Goal: Information Seeking & Learning: Learn about a topic

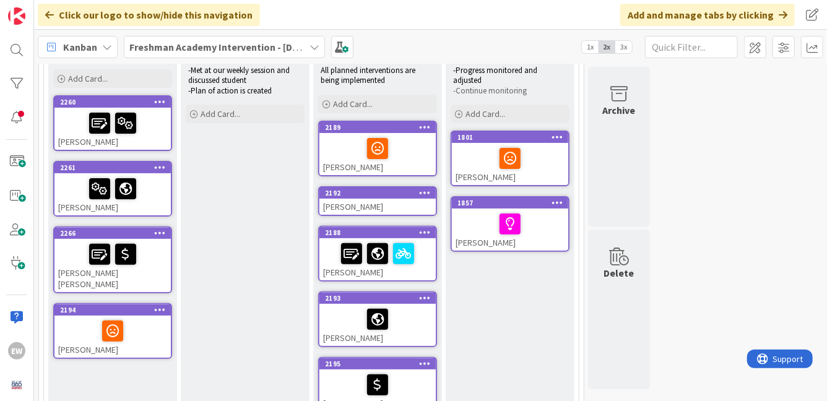
click at [74, 140] on div "[PERSON_NAME]" at bounding box center [112, 129] width 116 height 42
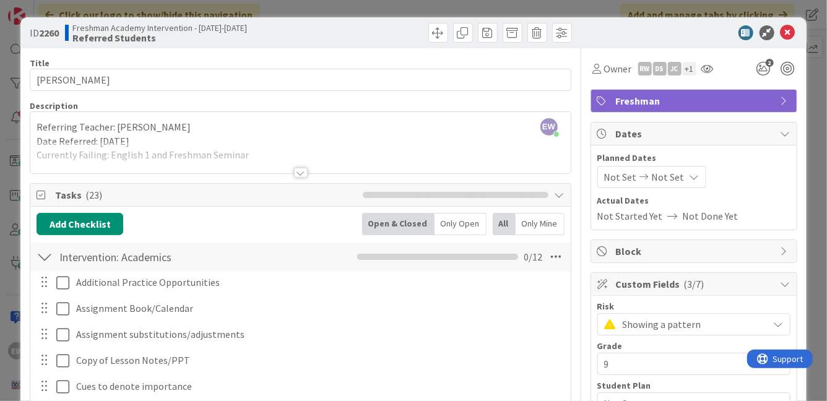
click at [298, 176] on div at bounding box center [301, 173] width 14 height 10
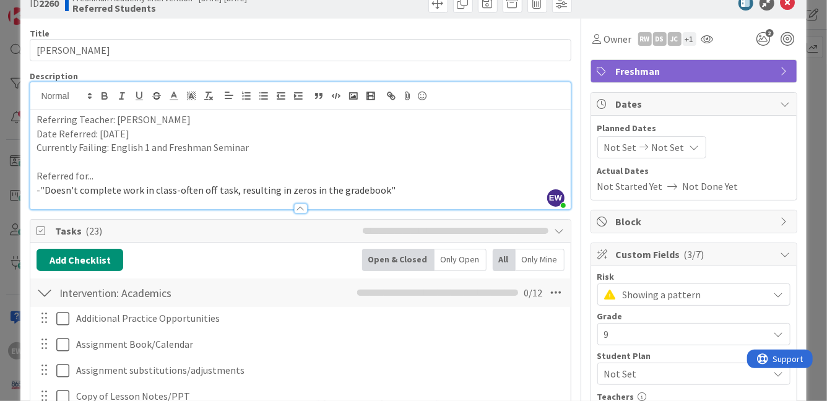
scroll to position [31, 0]
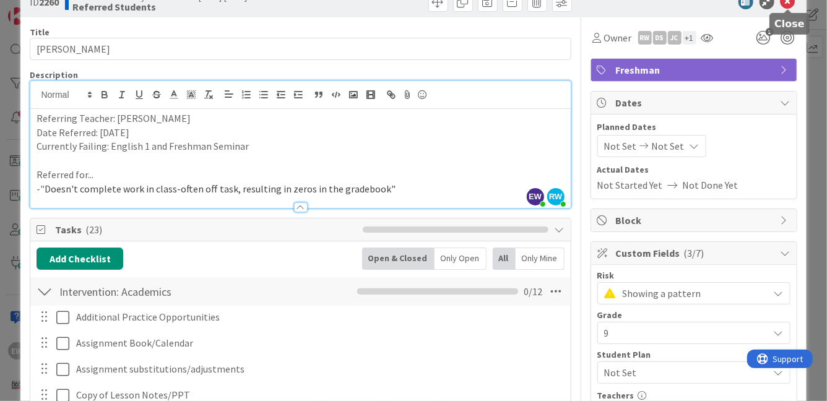
click at [787, 1] on icon at bounding box center [787, 1] width 15 height 15
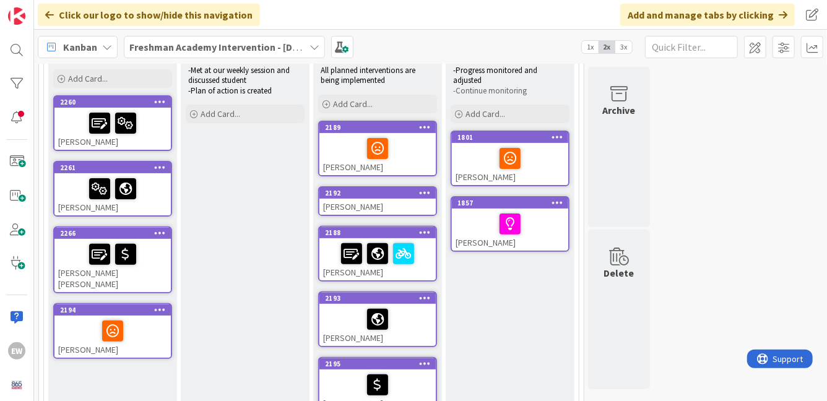
click at [61, 202] on div "[PERSON_NAME]" at bounding box center [112, 194] width 116 height 42
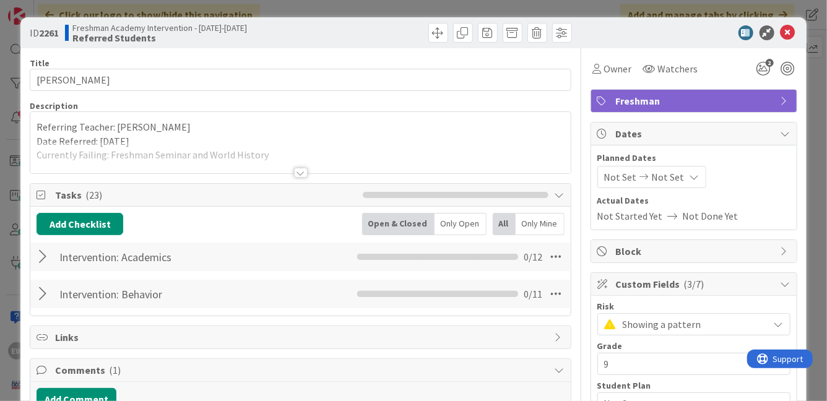
click at [301, 173] on div at bounding box center [301, 173] width 14 height 10
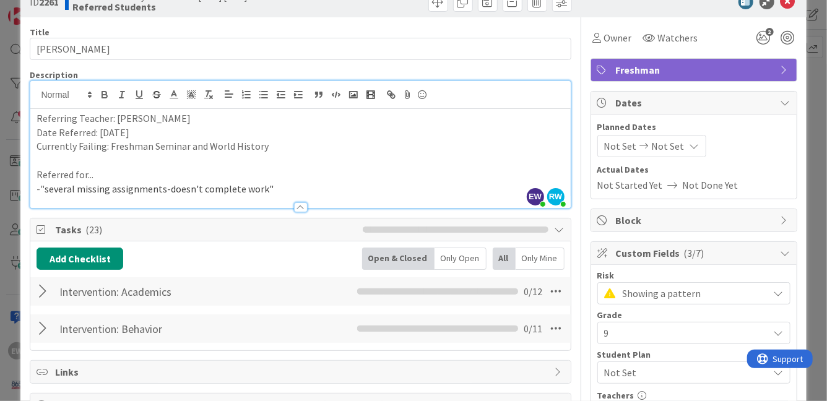
scroll to position [30, 0]
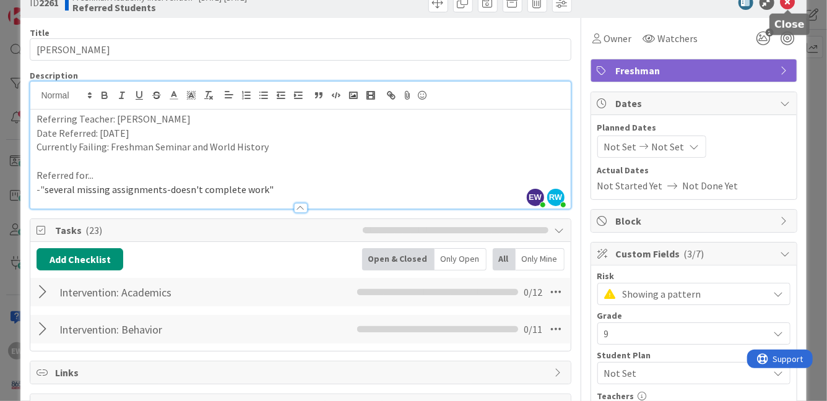
click at [789, 7] on icon at bounding box center [787, 2] width 15 height 15
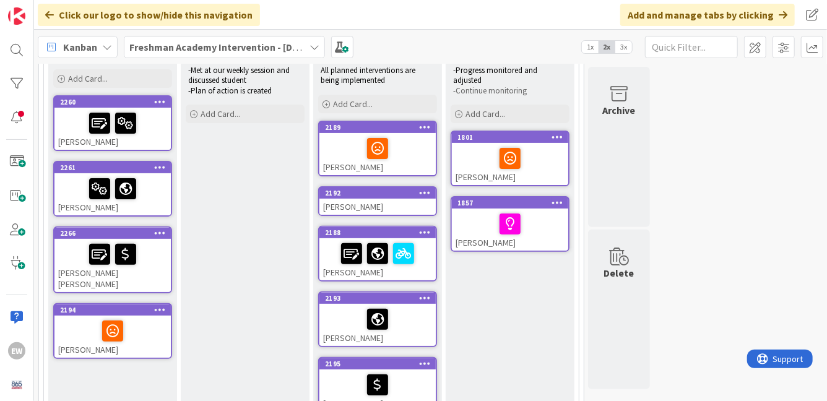
click at [71, 269] on div "[PERSON_NAME] [PERSON_NAME]" at bounding box center [112, 265] width 116 height 53
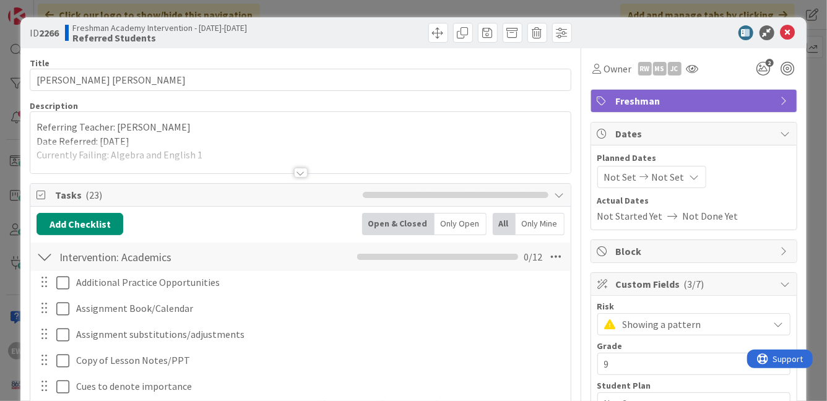
click at [300, 171] on div at bounding box center [301, 173] width 14 height 10
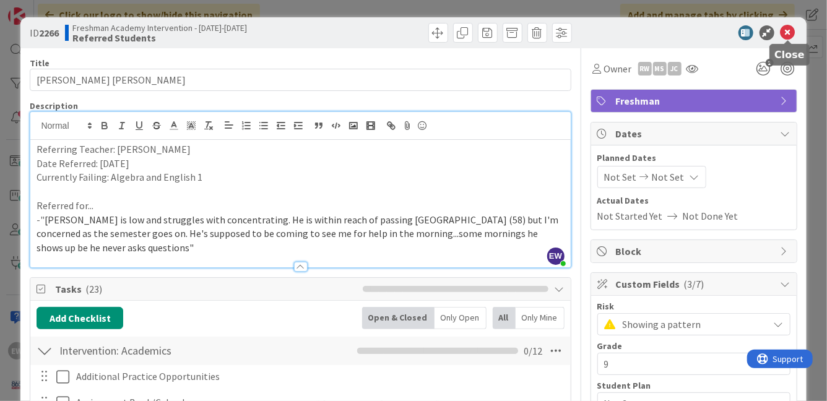
click at [787, 34] on icon at bounding box center [787, 32] width 15 height 15
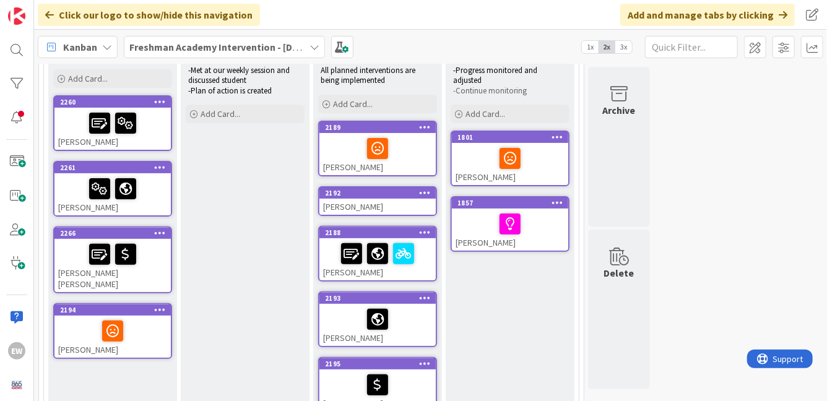
click at [145, 321] on div at bounding box center [112, 331] width 109 height 26
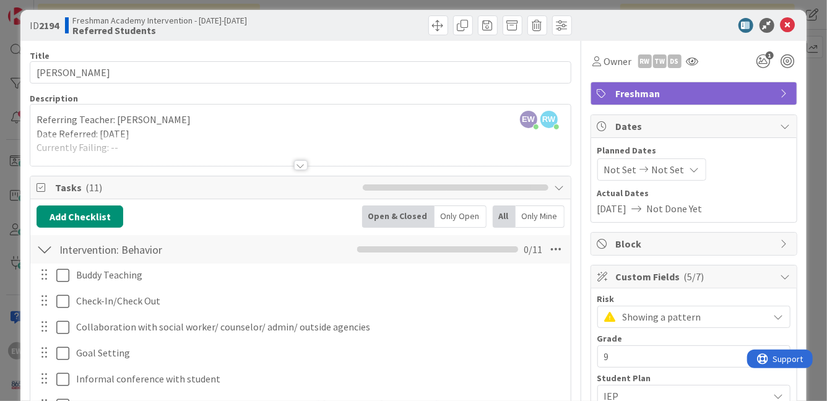
scroll to position [2, 0]
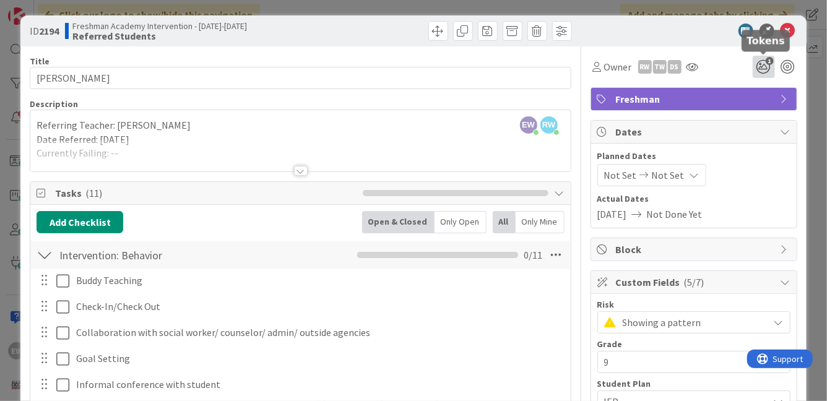
click at [767, 73] on icon "1" at bounding box center [764, 67] width 22 height 22
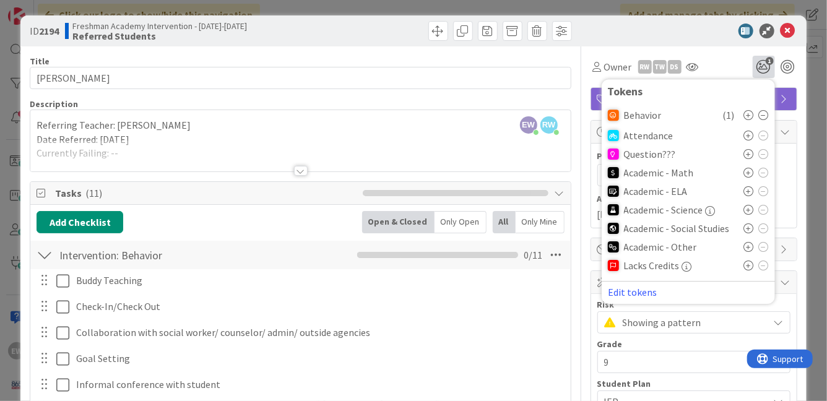
click at [748, 153] on icon at bounding box center [749, 154] width 10 height 10
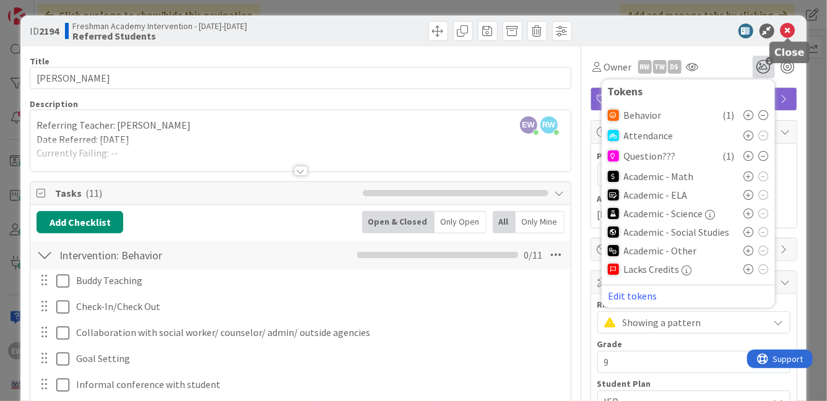
click at [787, 35] on icon at bounding box center [787, 31] width 15 height 15
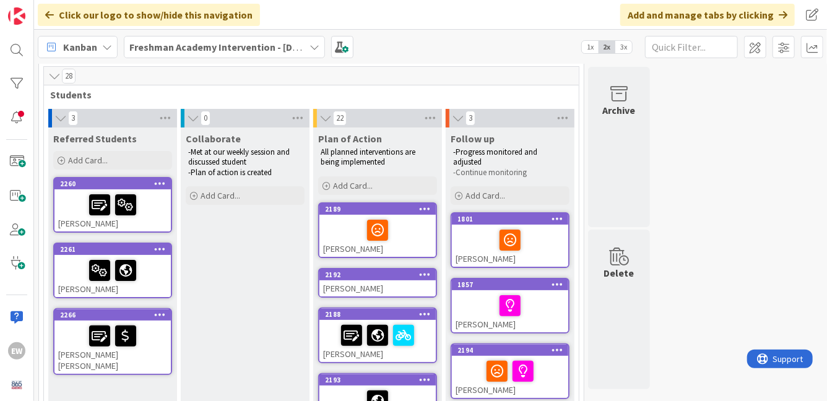
scroll to position [41, 0]
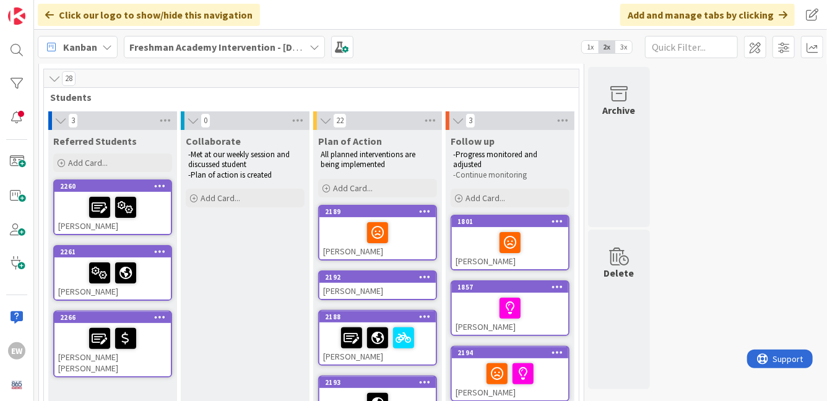
click at [548, 256] on div "[PERSON_NAME]" at bounding box center [510, 248] width 116 height 42
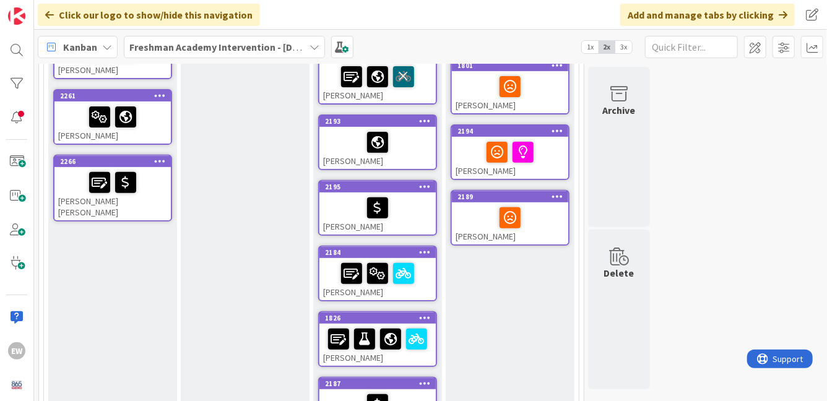
scroll to position [192, 0]
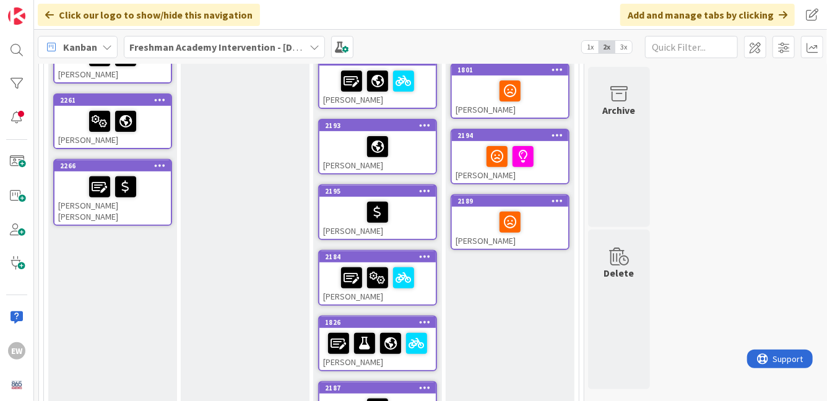
click at [358, 99] on div "[PERSON_NAME]" at bounding box center [377, 87] width 116 height 42
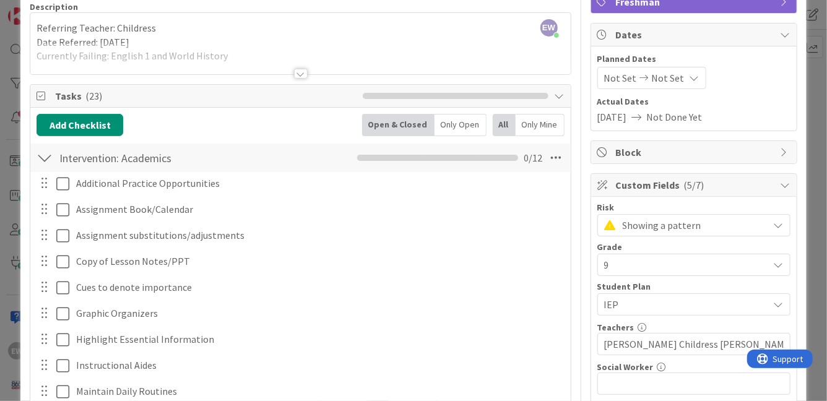
scroll to position [101, 0]
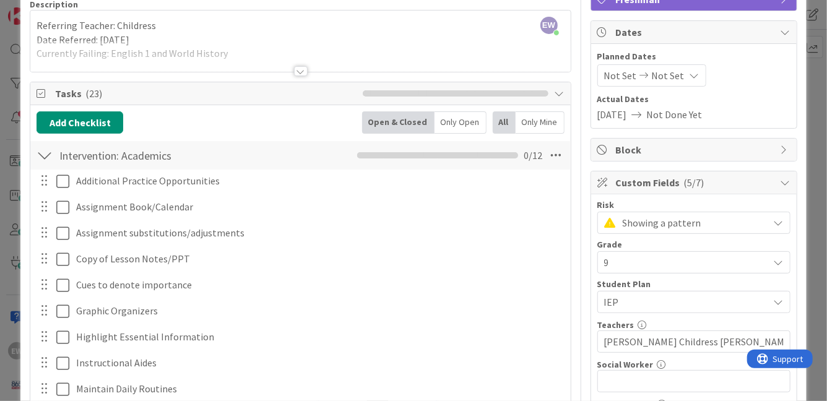
click at [44, 157] on div at bounding box center [45, 155] width 16 height 22
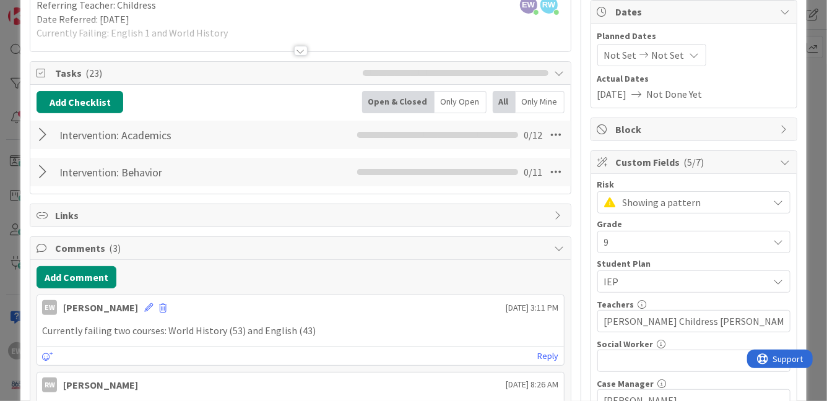
scroll to position [121, 0]
click at [45, 175] on div at bounding box center [45, 173] width 16 height 22
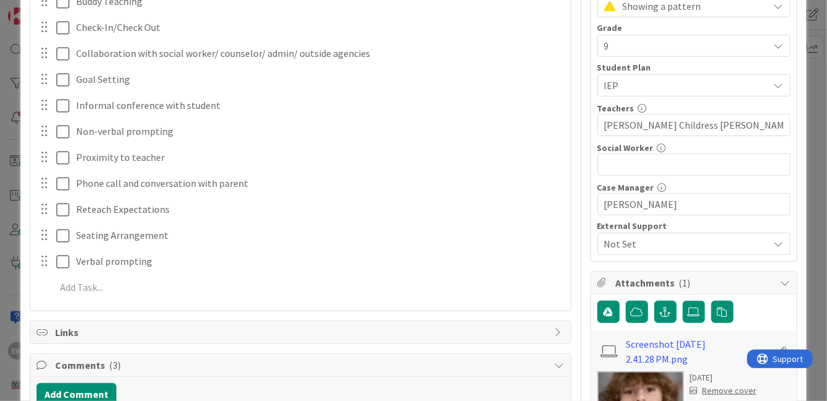
scroll to position [322, 0]
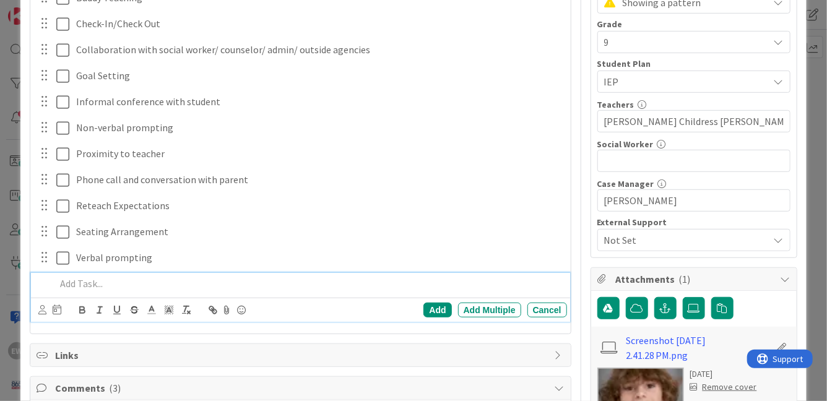
click at [80, 278] on p at bounding box center [309, 284] width 506 height 14
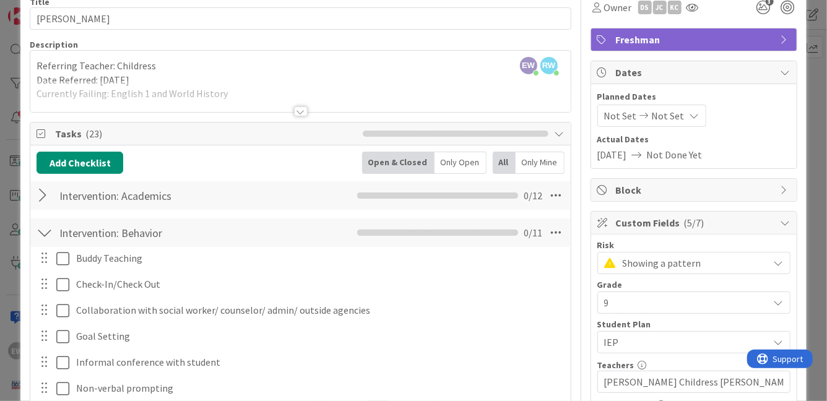
scroll to position [39, 0]
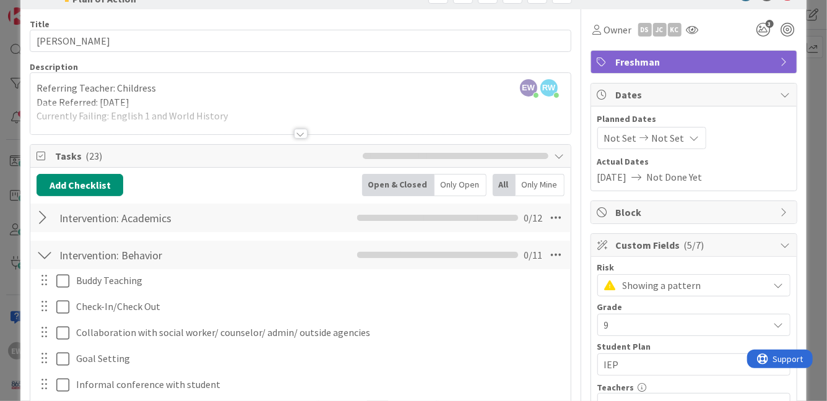
click at [44, 254] on div at bounding box center [45, 255] width 16 height 22
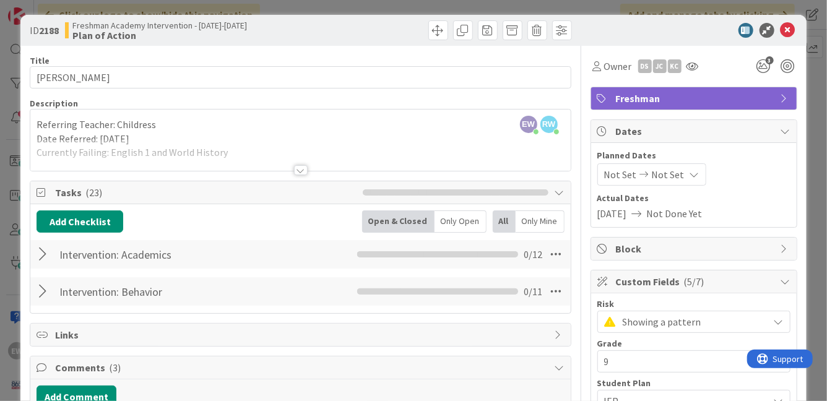
scroll to position [0, 0]
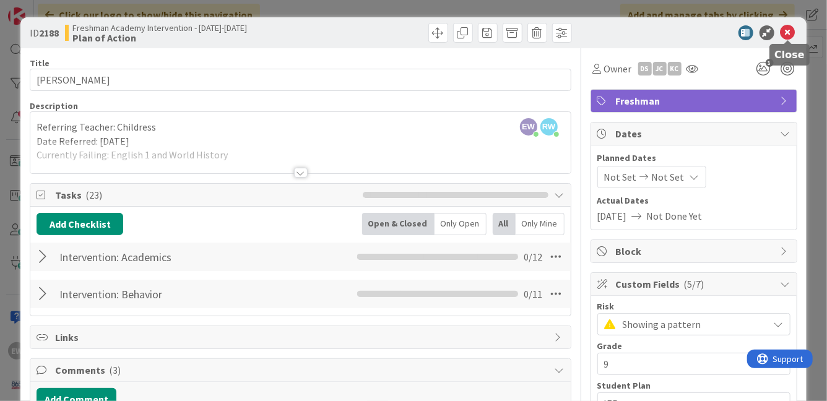
click at [784, 34] on icon at bounding box center [787, 32] width 15 height 15
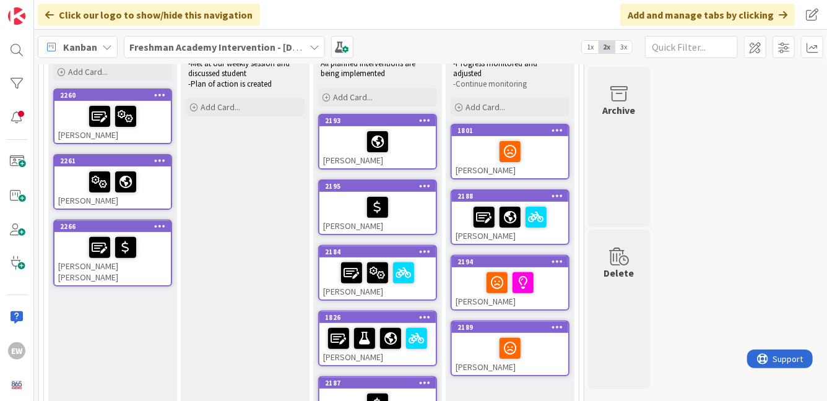
click at [335, 142] on div at bounding box center [377, 142] width 109 height 26
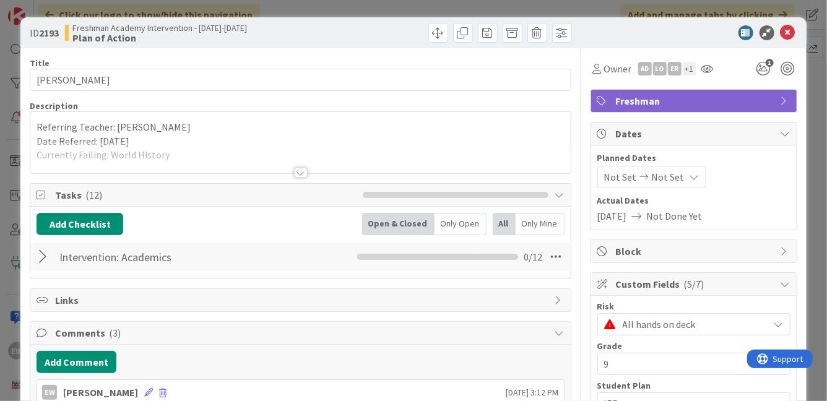
click at [301, 172] on div at bounding box center [301, 173] width 14 height 10
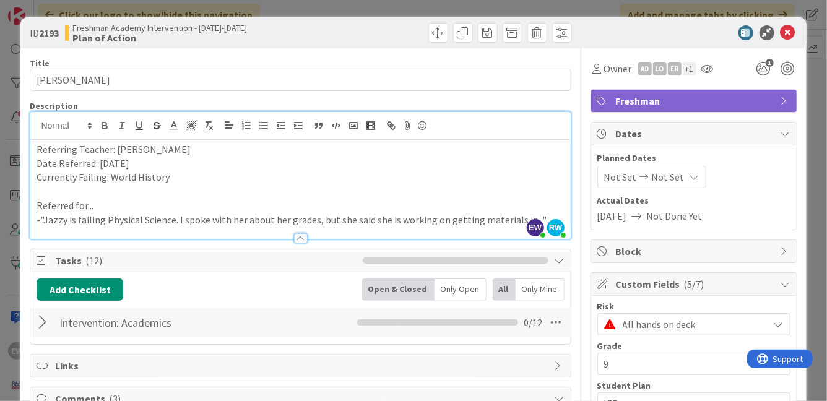
click at [664, 321] on span "All hands on deck" at bounding box center [693, 324] width 140 height 17
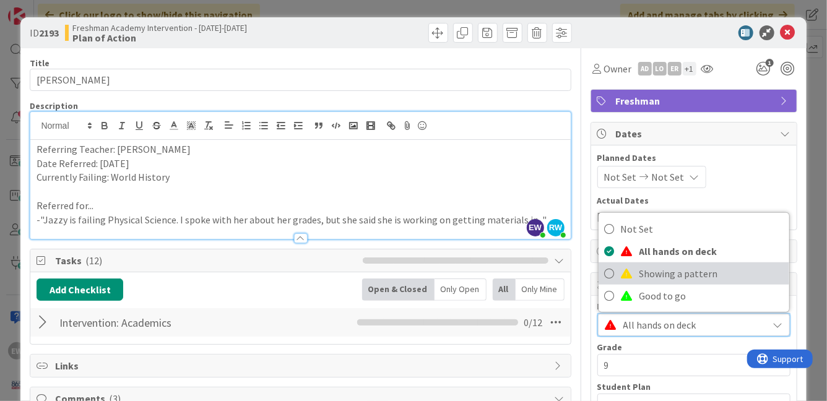
click at [656, 275] on span "Showing a pattern" at bounding box center [711, 273] width 144 height 19
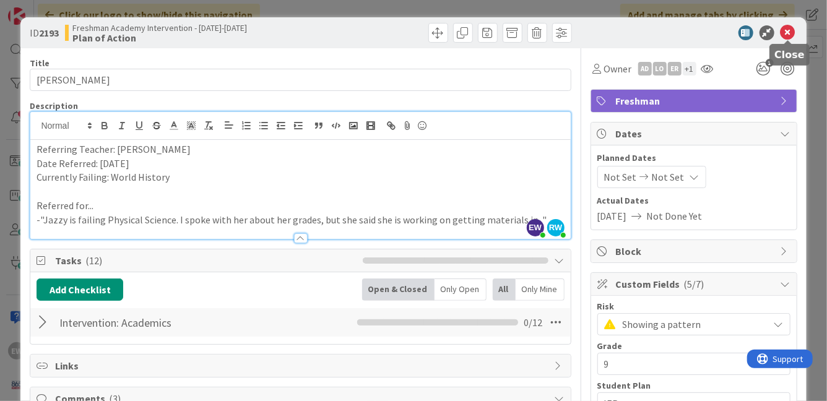
click at [792, 34] on icon at bounding box center [787, 32] width 15 height 15
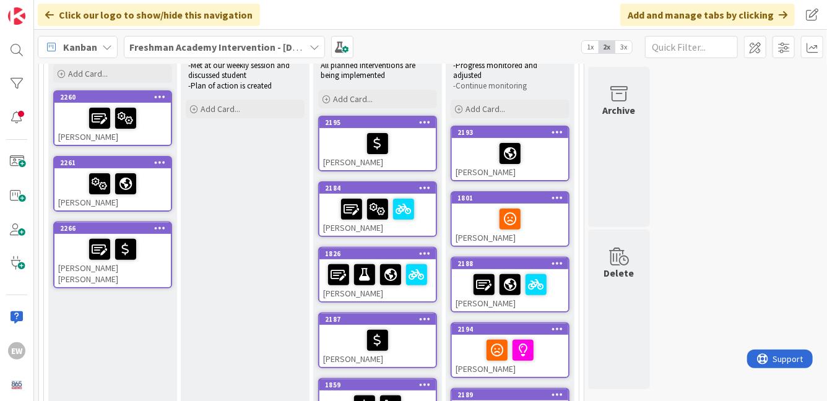
scroll to position [134, 0]
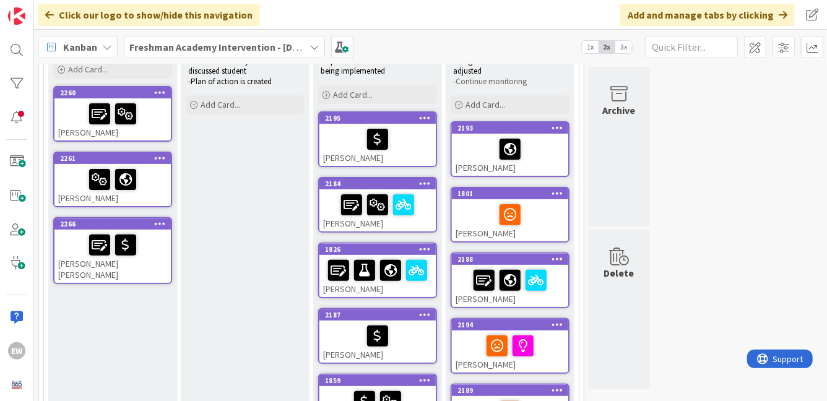
click at [340, 156] on div "[PERSON_NAME]" at bounding box center [377, 145] width 116 height 42
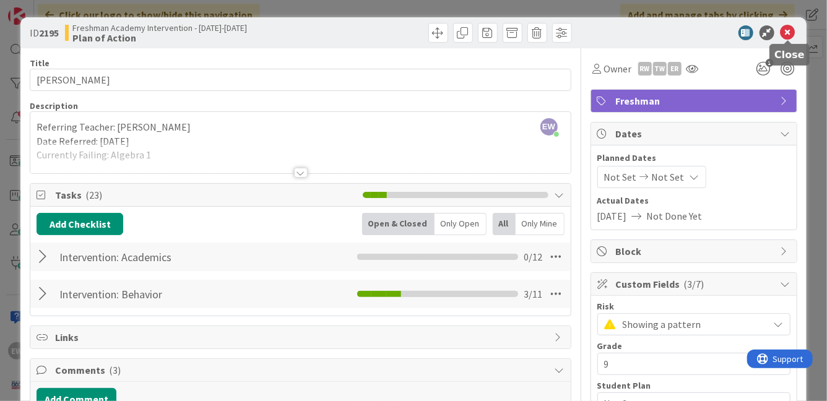
click at [792, 34] on icon at bounding box center [787, 32] width 15 height 15
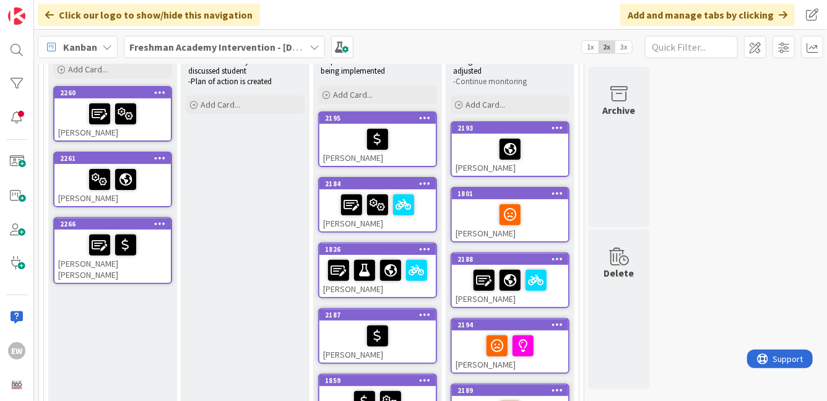
click at [395, 220] on div "[PERSON_NAME]" at bounding box center [377, 210] width 116 height 42
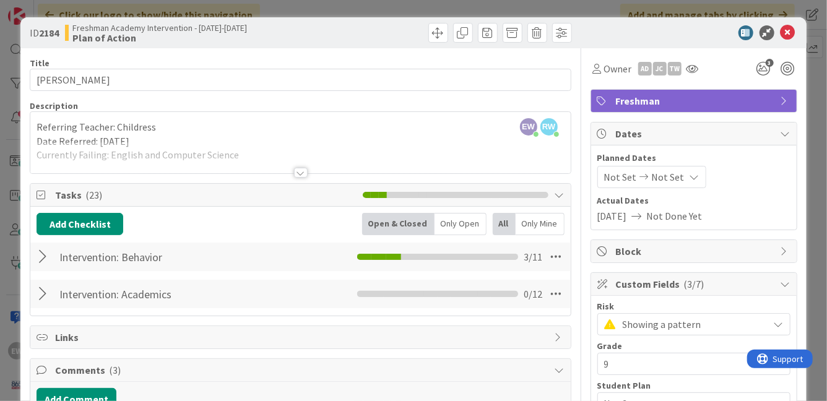
click at [304, 173] on div at bounding box center [301, 173] width 14 height 10
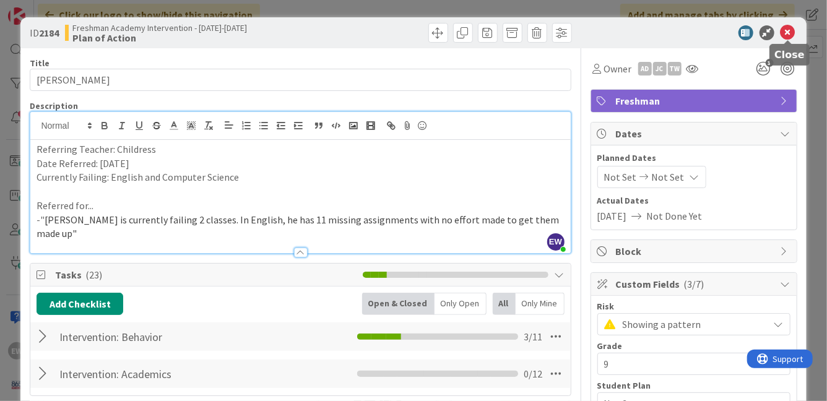
click at [789, 33] on icon at bounding box center [787, 32] width 15 height 15
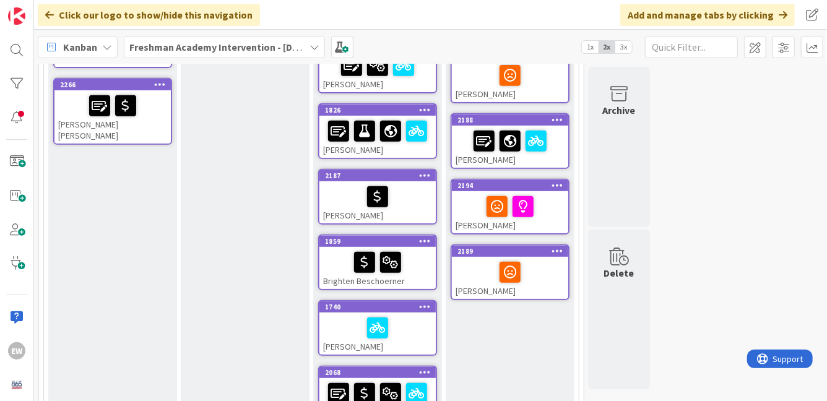
scroll to position [277, 0]
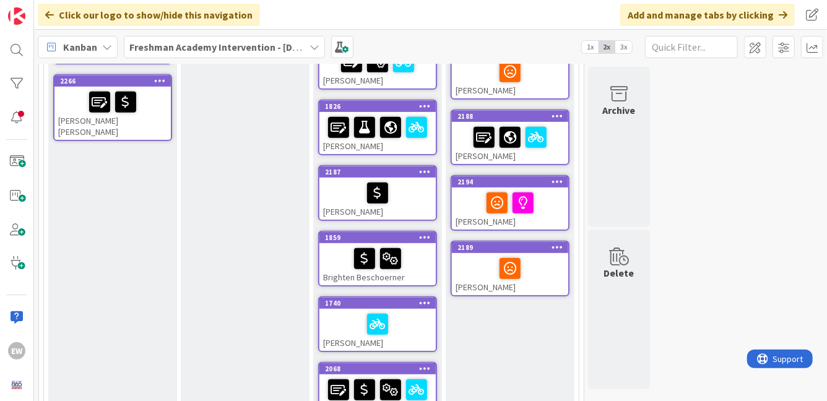
click at [411, 212] on div "[PERSON_NAME]" at bounding box center [377, 199] width 116 height 42
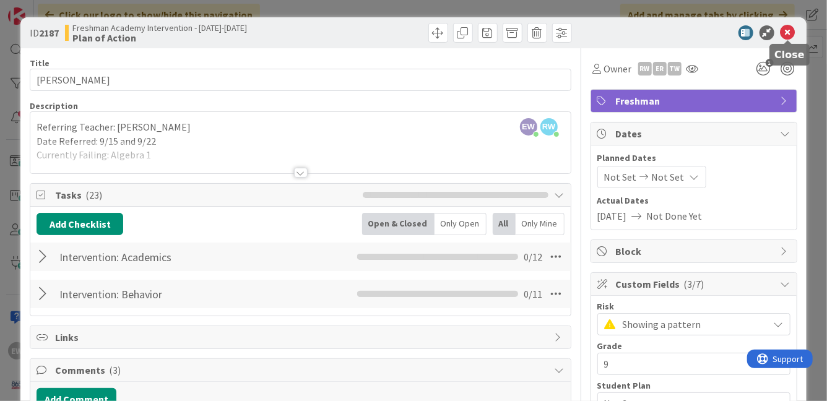
click at [787, 34] on icon at bounding box center [787, 32] width 15 height 15
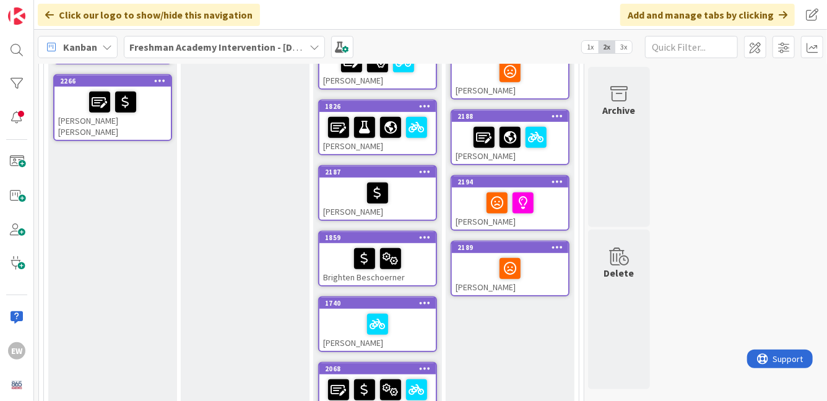
click at [341, 274] on div "Brighten Beschoerner" at bounding box center [377, 264] width 116 height 42
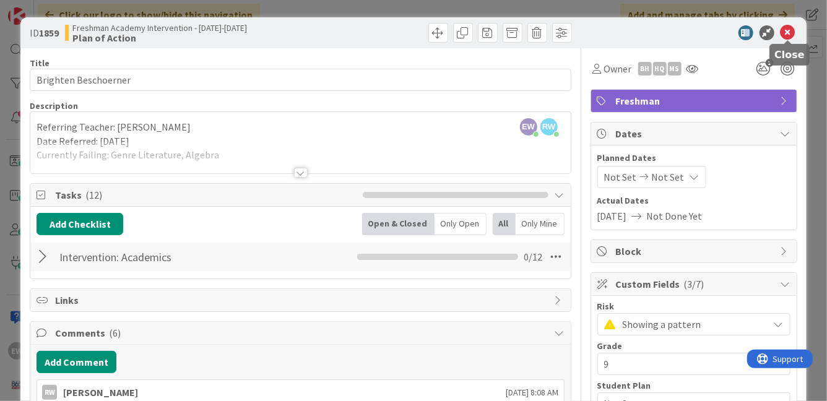
click at [787, 35] on icon at bounding box center [787, 32] width 15 height 15
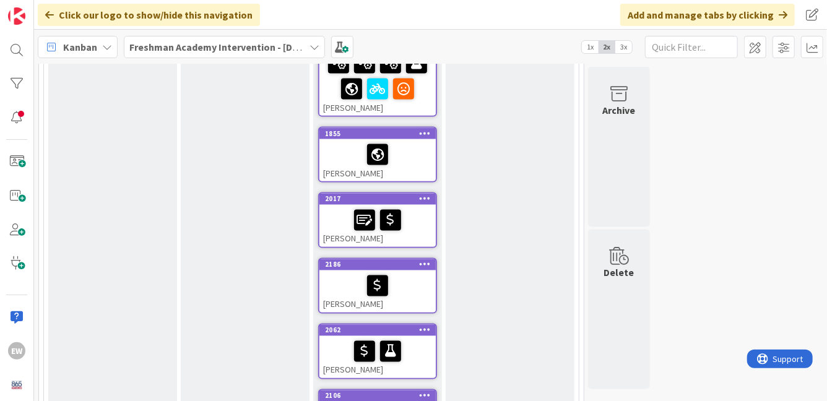
scroll to position [1022, 0]
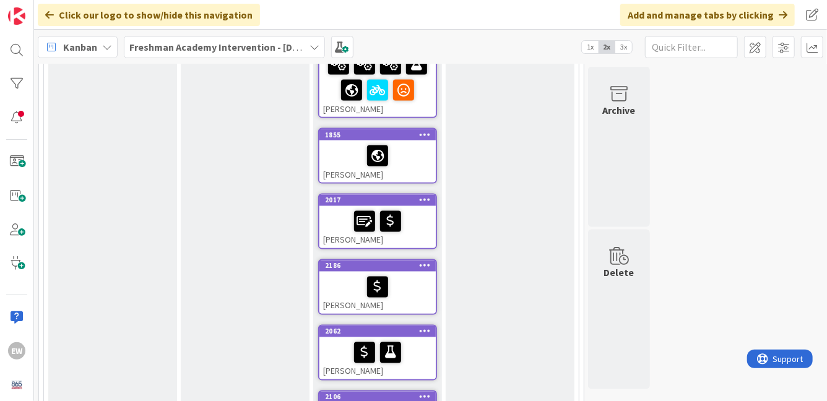
click at [402, 283] on div at bounding box center [377, 287] width 109 height 26
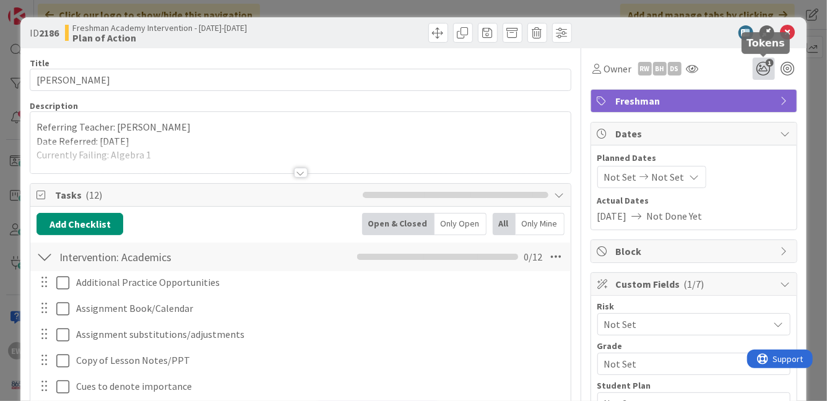
click at [765, 69] on icon "1" at bounding box center [764, 69] width 22 height 22
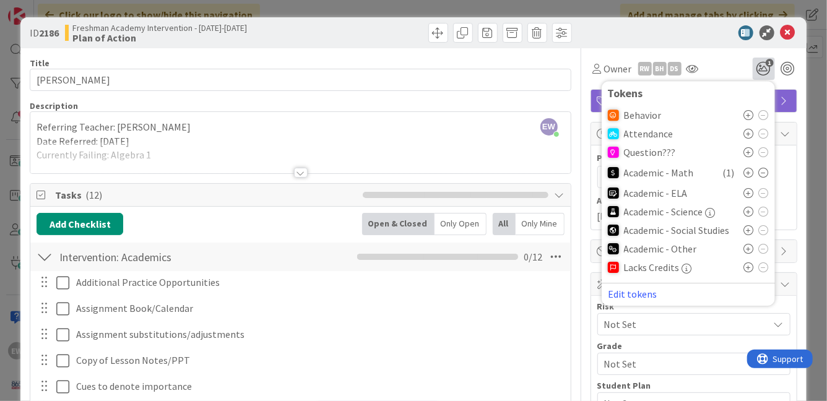
click at [749, 250] on icon at bounding box center [749, 249] width 10 height 10
click at [199, 153] on div at bounding box center [300, 158] width 540 height 32
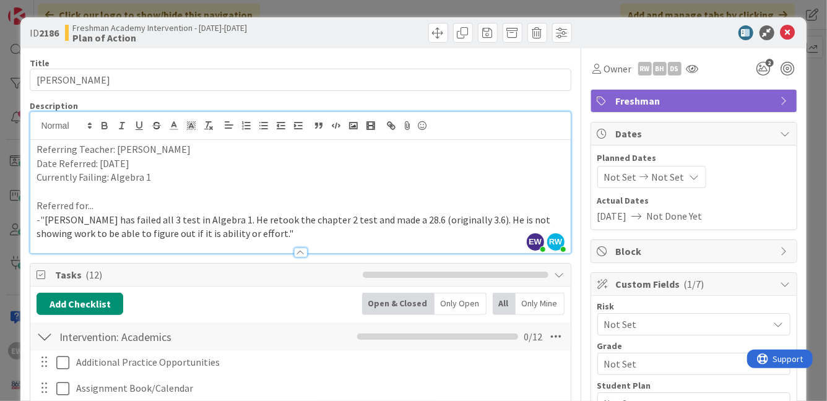
click at [153, 176] on p "Currently Failing: Algebra 1" at bounding box center [300, 177] width 527 height 14
click at [791, 35] on icon at bounding box center [787, 32] width 15 height 15
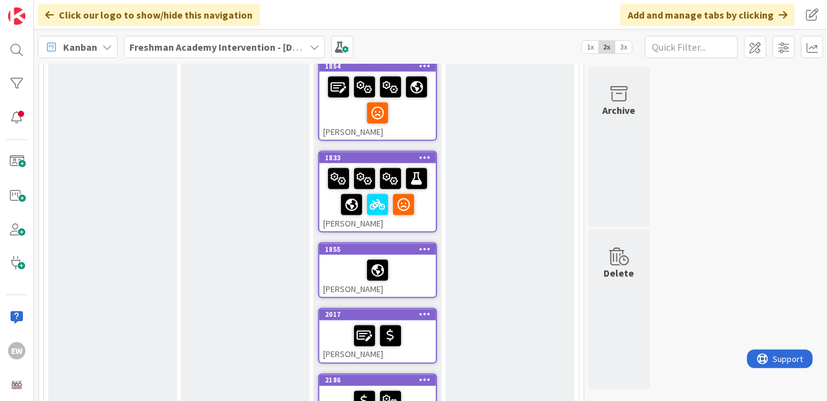
scroll to position [910, 0]
